Goal: Information Seeking & Learning: Learn about a topic

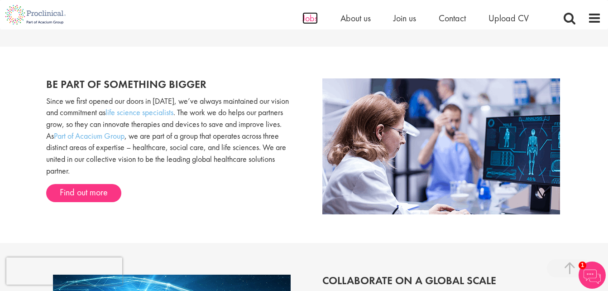
click at [309, 20] on span "Jobs" at bounding box center [309, 18] width 15 height 12
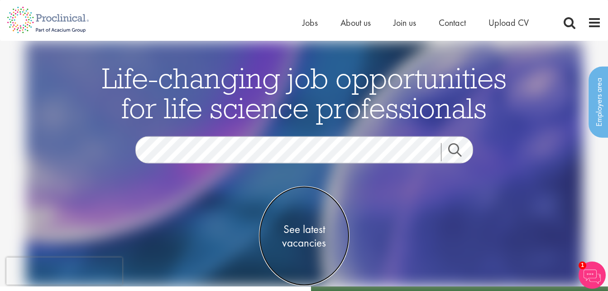
click at [300, 227] on span "See latest vacancies" at bounding box center [304, 235] width 91 height 27
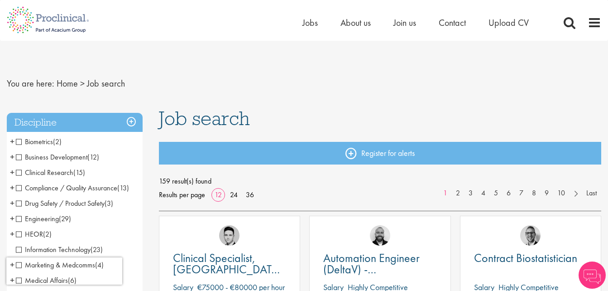
click at [17, 186] on span "Compliance / Quality Assurance" at bounding box center [66, 188] width 101 height 10
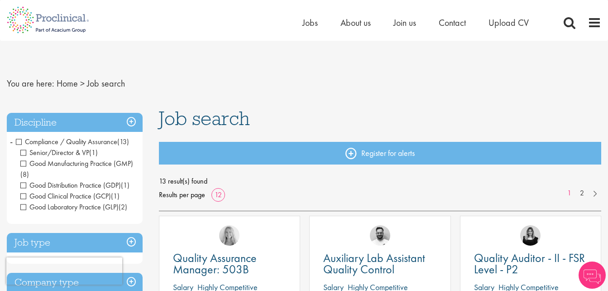
click at [129, 245] on h3 "Job type" at bounding box center [75, 242] width 136 height 19
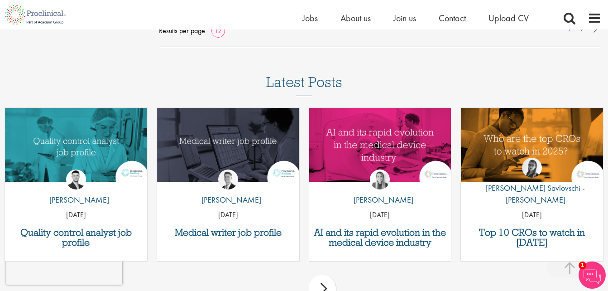
scroll to position [997, 0]
